Goal: Navigation & Orientation: Find specific page/section

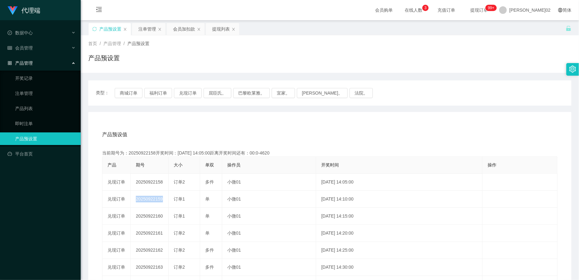
click at [351, 105] on div "类型： 商城订单 福利订单 兑现订单 屈臣氏。 巴黎欧莱雅。 宜家。 [PERSON_NAME]。 法院。" at bounding box center [329, 92] width 483 height 25
click at [425, 12] on span "在线人数 0 1 2 3 4 5 6 7 8 9 0 1 2 3 4 5 6 7 8 9 0 1 2 3 4 5 6 7 8 9" at bounding box center [413, 10] width 24 height 4
click at [32, 98] on link "注单管理" at bounding box center [45, 93] width 60 height 13
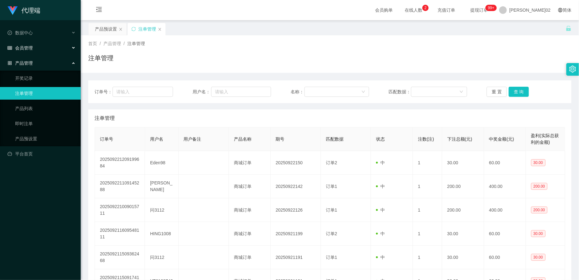
click at [39, 50] on div "会员管理" at bounding box center [40, 48] width 81 height 13
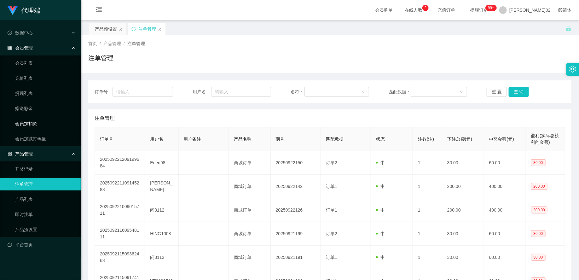
click at [32, 124] on link "会员加扣款" at bounding box center [45, 123] width 60 height 13
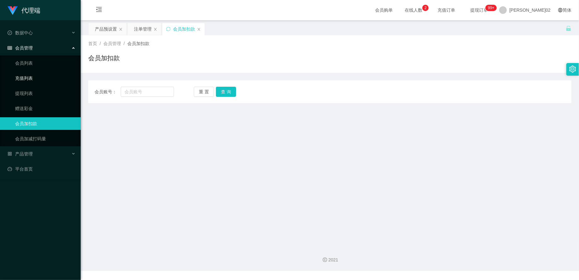
click at [32, 79] on link "充值列表" at bounding box center [45, 78] width 60 height 13
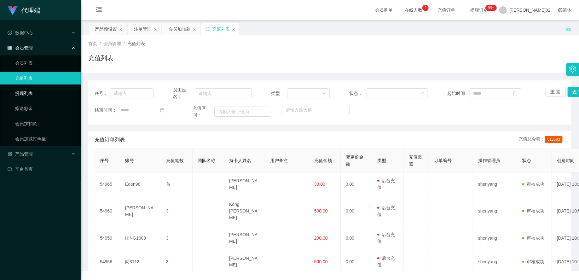
click at [32, 92] on link "提现列表" at bounding box center [45, 93] width 60 height 13
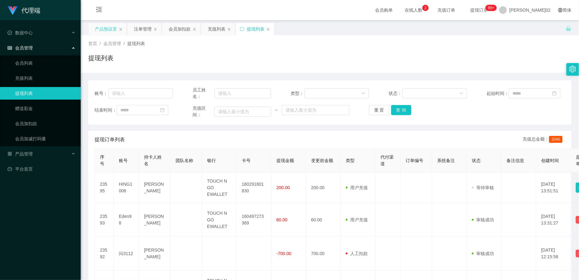
click at [104, 31] on div "产品预设置" at bounding box center [106, 29] width 22 height 12
